Goal: Information Seeking & Learning: Learn about a topic

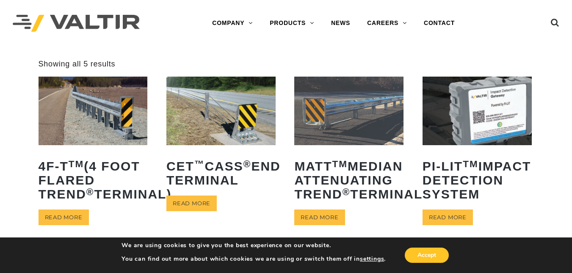
click at [414, 247] on div "Accept" at bounding box center [418, 256] width 65 height 18
click at [415, 250] on button "Accept" at bounding box center [427, 255] width 44 height 15
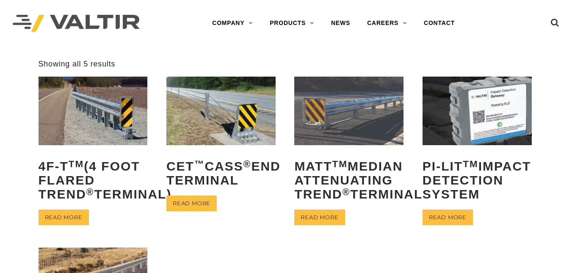
click at [67, 105] on img at bounding box center [93, 111] width 109 height 68
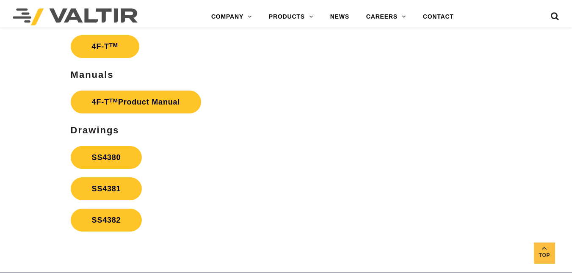
scroll to position [1434, 0]
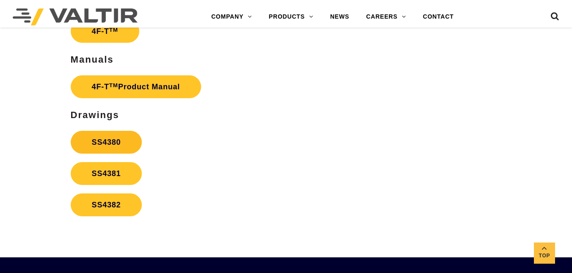
click at [108, 138] on link "SS4380" at bounding box center [107, 142] width 72 height 23
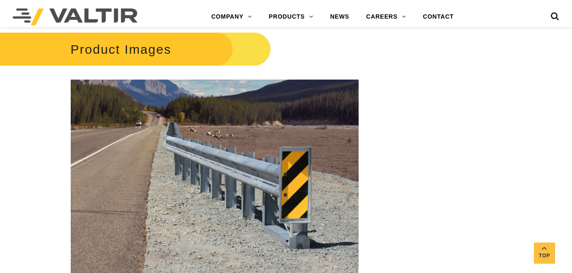
scroll to position [907, 0]
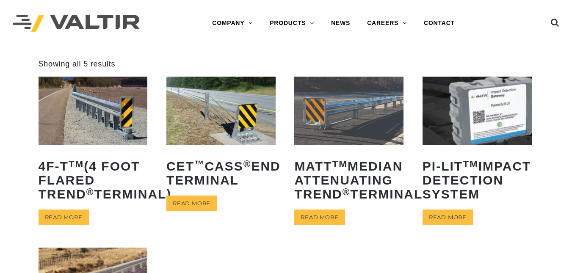
click at [344, 137] on img at bounding box center [348, 111] width 109 height 68
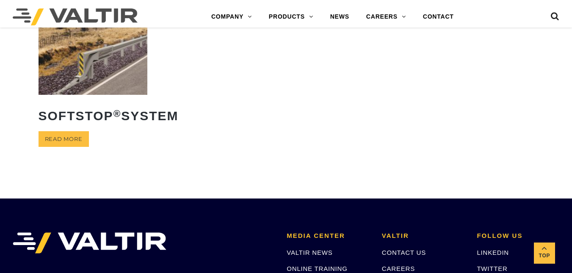
scroll to position [239, 0]
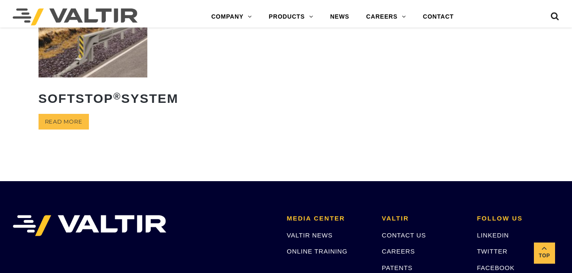
click at [94, 77] on img at bounding box center [93, 43] width 109 height 68
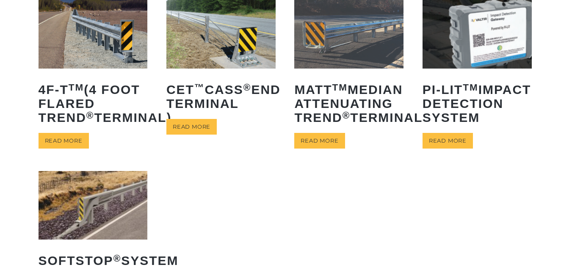
scroll to position [75, 0]
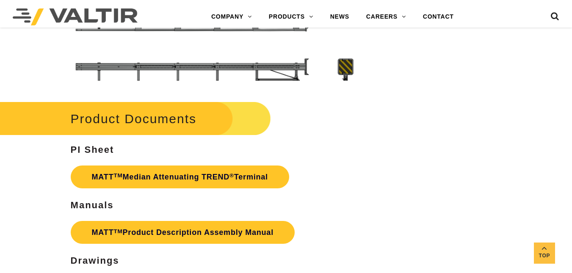
scroll to position [2322, 0]
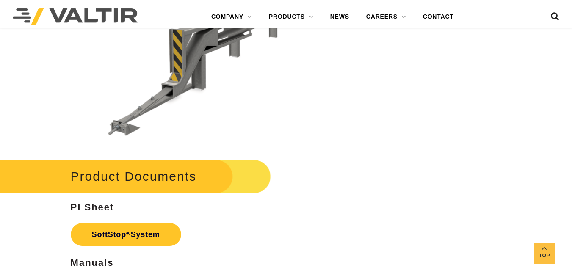
scroll to position [2015, 0]
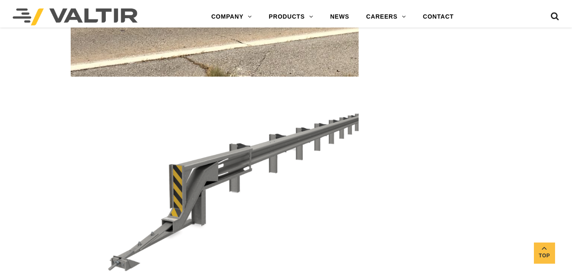
drag, startPoint x: 572, startPoint y: 169, endPoint x: 574, endPoint y: 134, distance: 34.8
